Goal: Find specific page/section: Find specific page/section

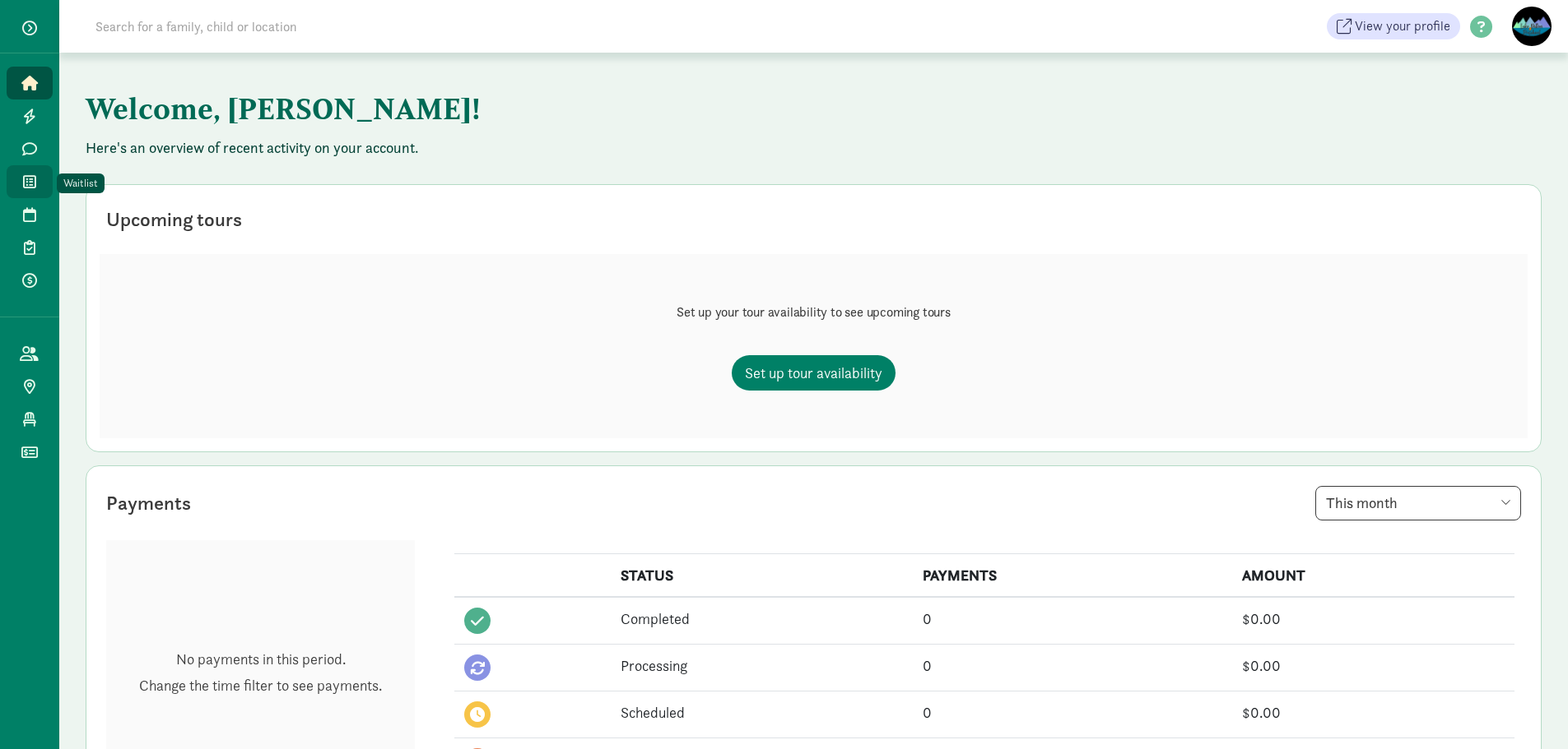
click at [27, 191] on link "Waitlist" at bounding box center [29, 182] width 46 height 33
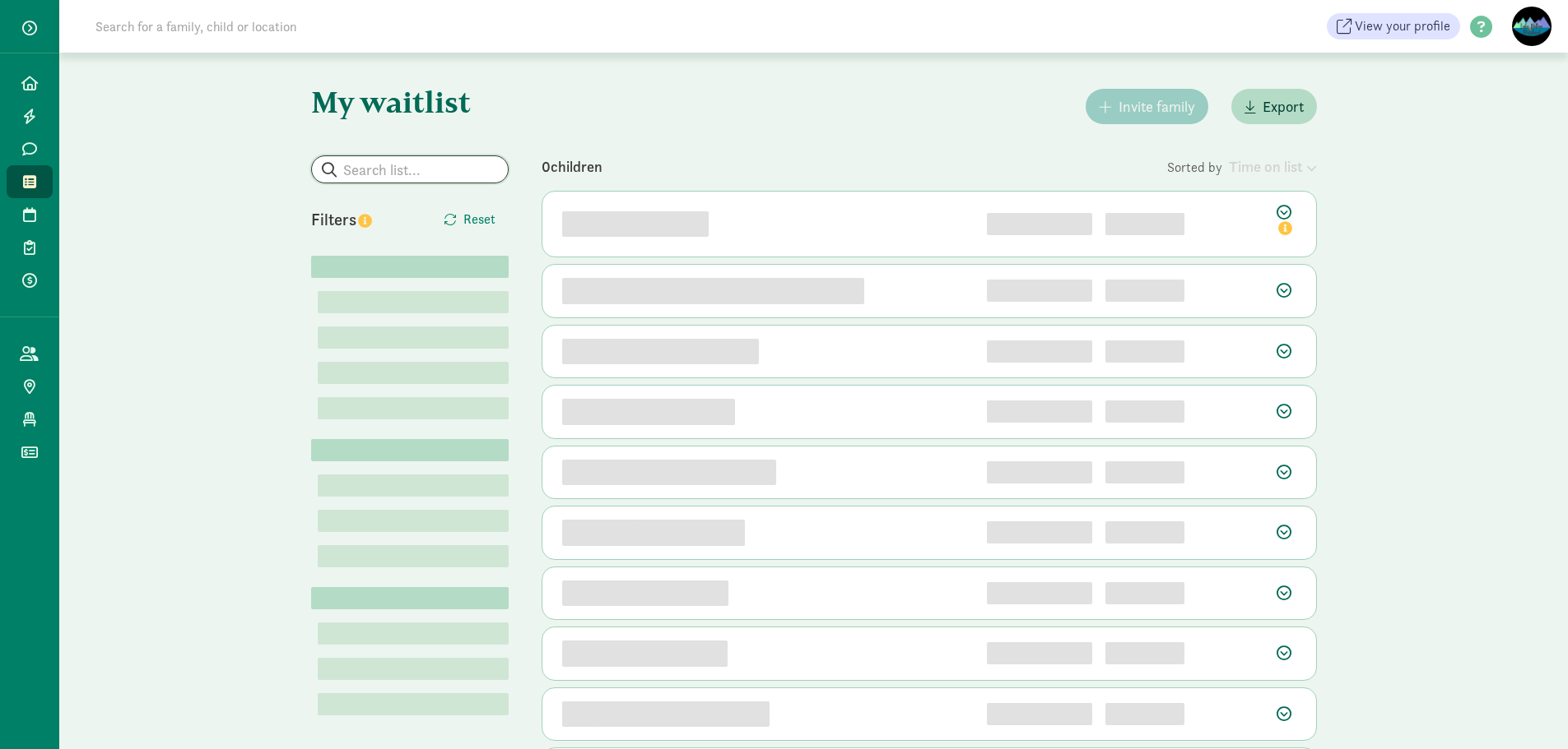
click at [389, 166] on input "search" at bounding box center [410, 169] width 196 height 26
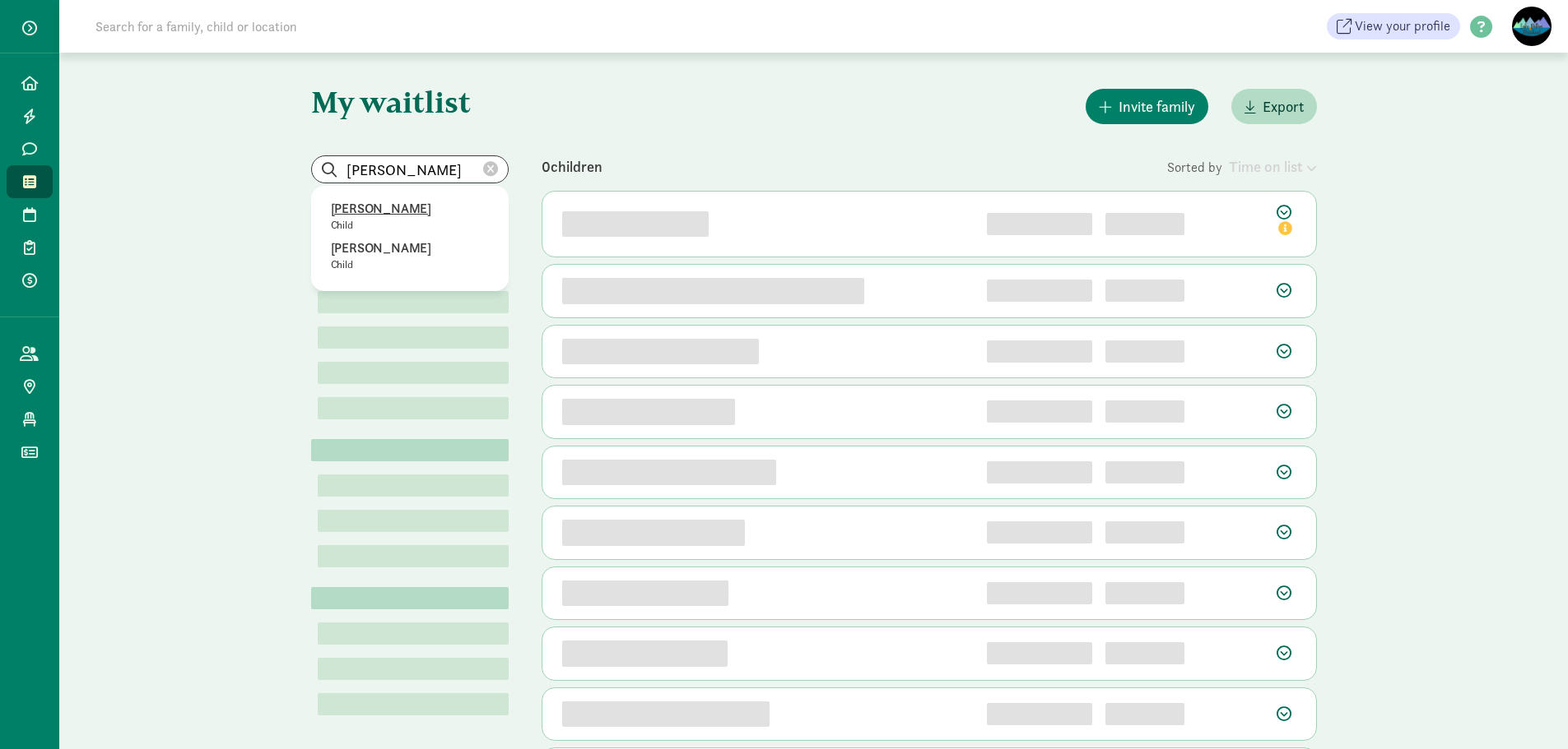
click at [378, 201] on p "[PERSON_NAME]" at bounding box center [409, 209] width 158 height 19
type input "[PERSON_NAME]"
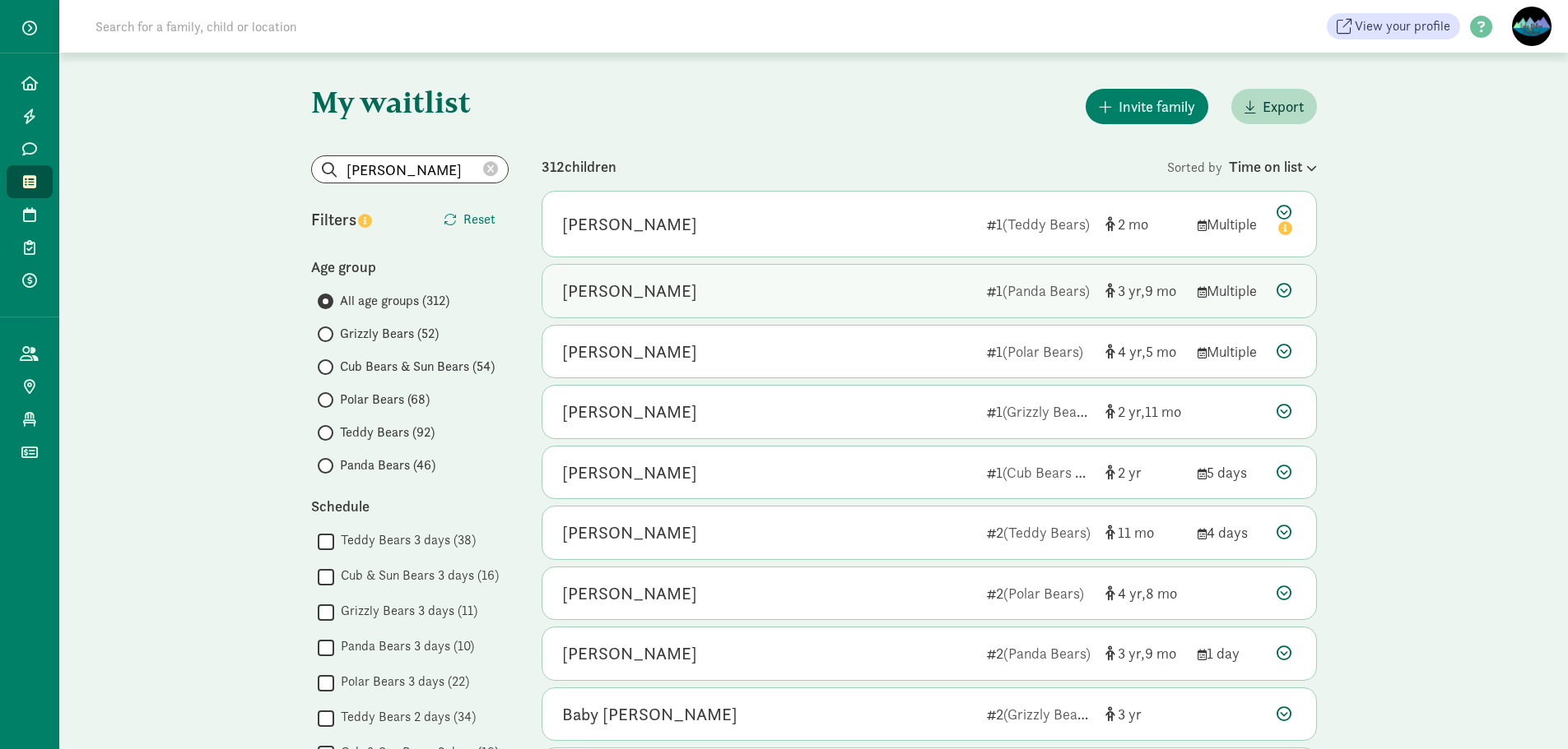
click at [694, 288] on div "[PERSON_NAME]" at bounding box center [767, 290] width 411 height 26
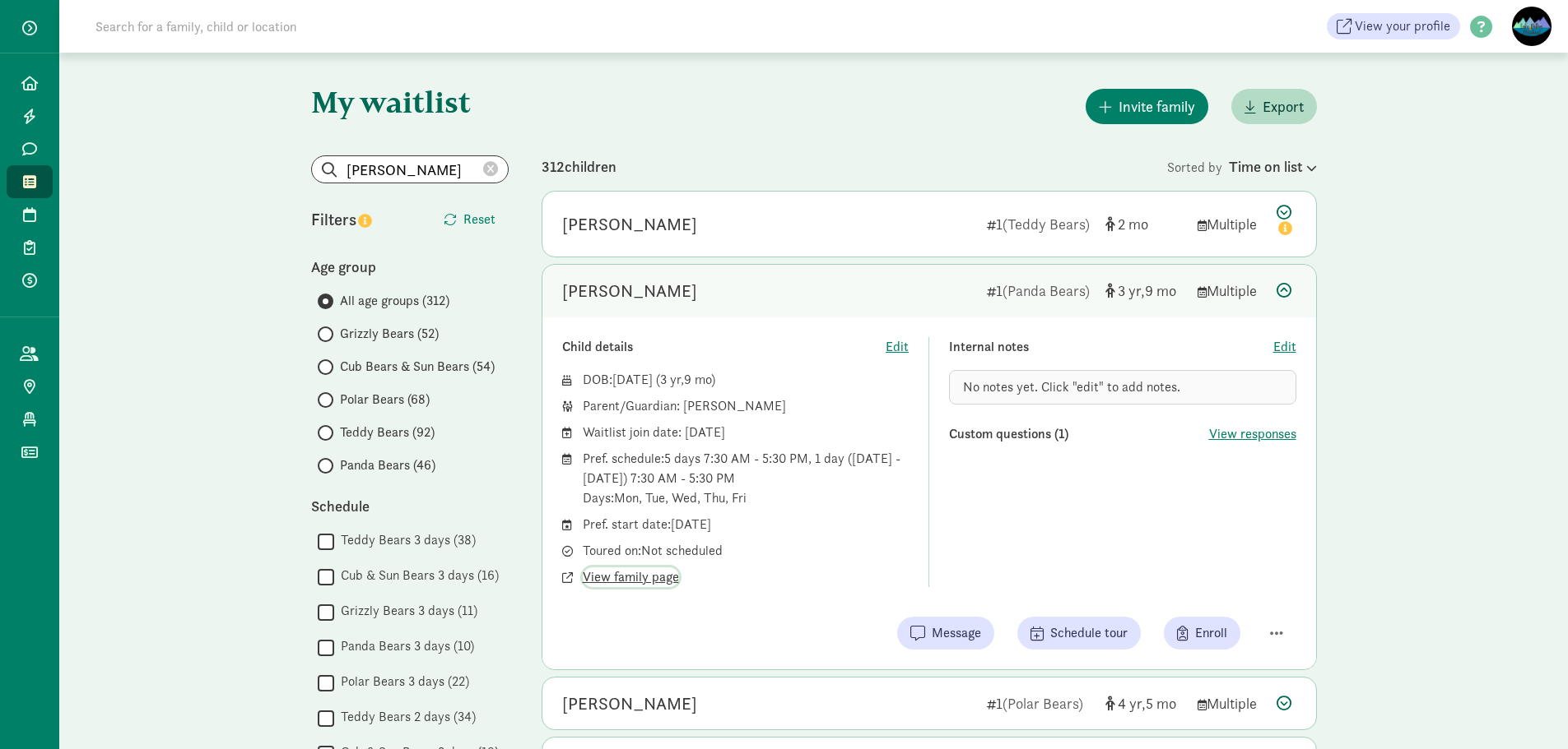
click at [598, 578] on span "View family page" at bounding box center [630, 577] width 96 height 19
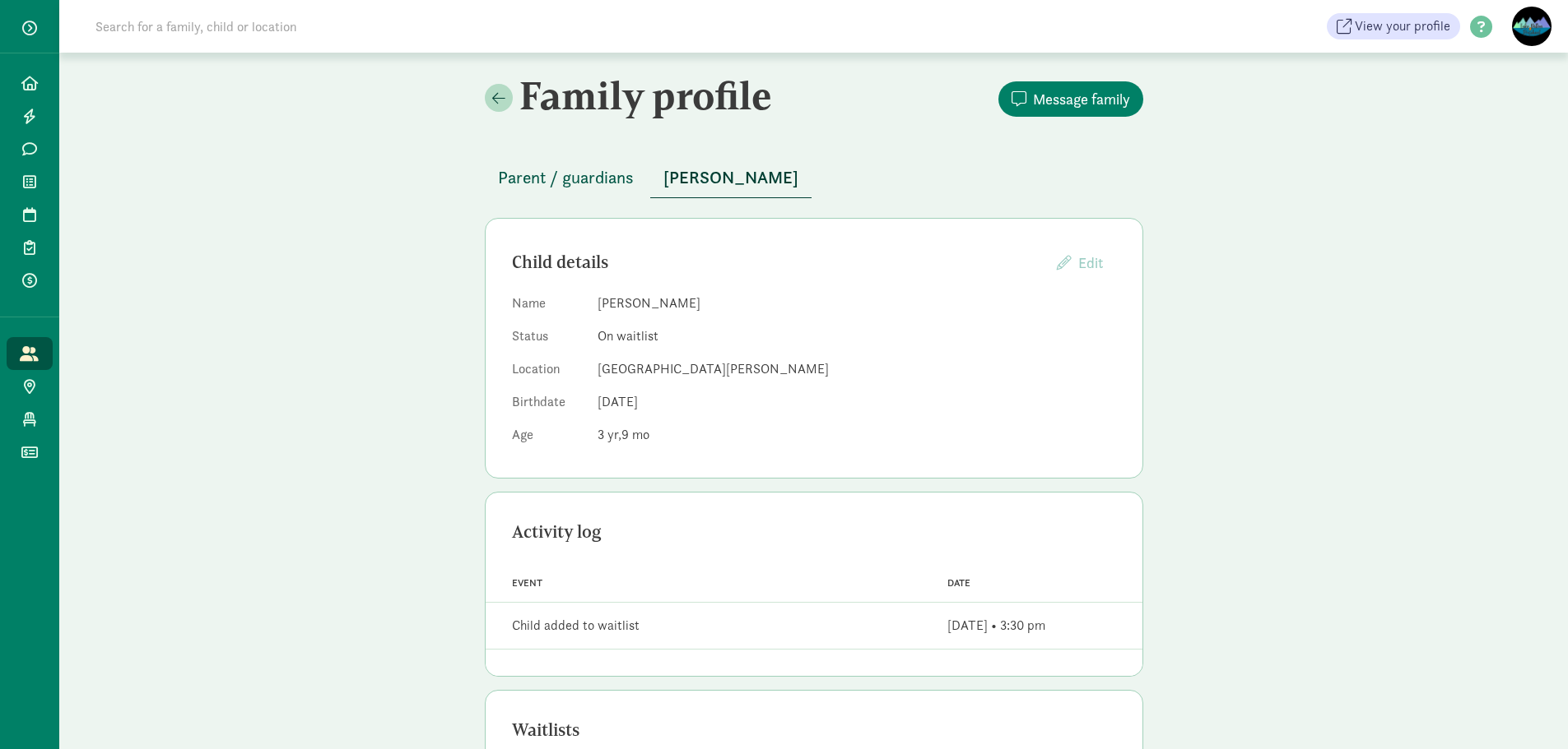
click at [584, 196] on button "Parent / guardians" at bounding box center [566, 178] width 162 height 40
